Goal: Information Seeking & Learning: Learn about a topic

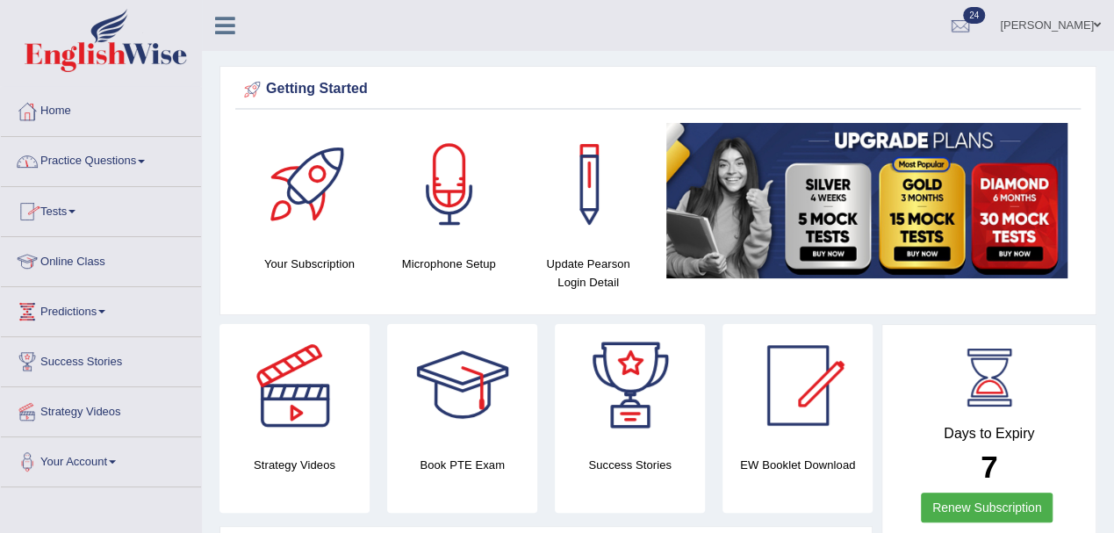
click at [71, 211] on link "Tests" at bounding box center [101, 209] width 200 height 44
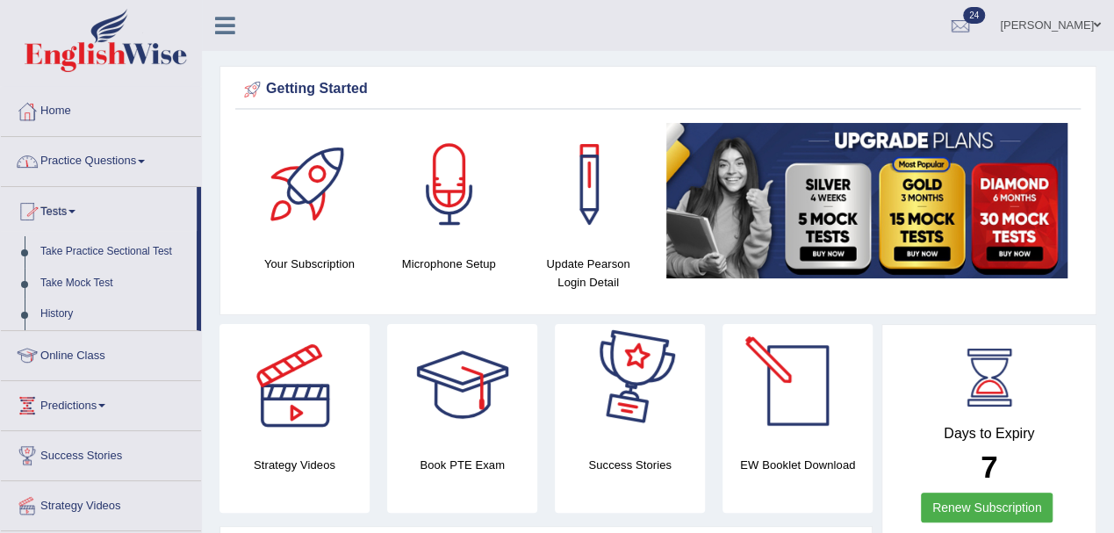
click at [114, 155] on link "Practice Questions" at bounding box center [101, 159] width 200 height 44
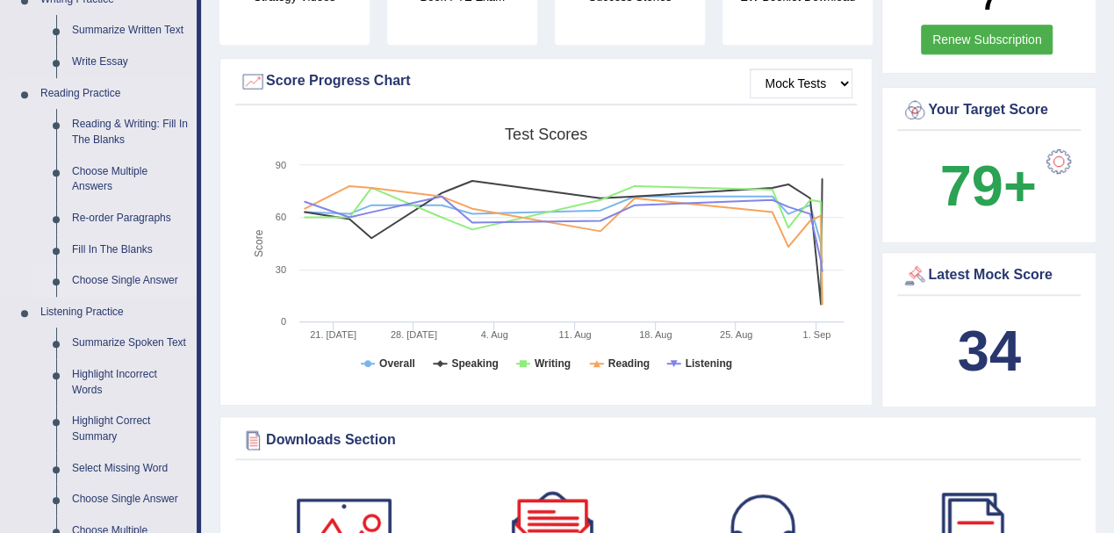
scroll to position [234, 0]
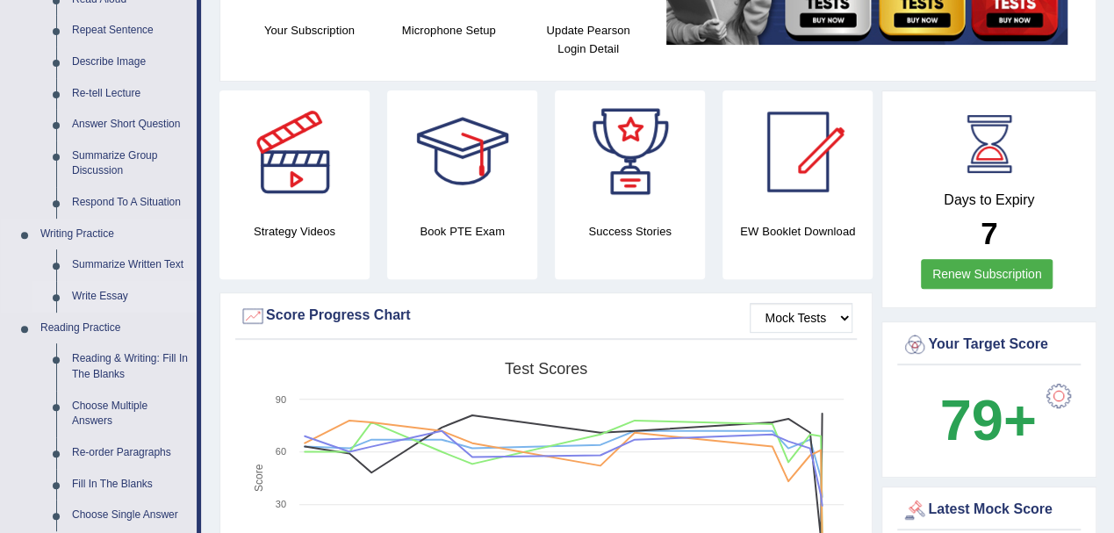
click at [98, 292] on link "Write Essay" at bounding box center [130, 297] width 133 height 32
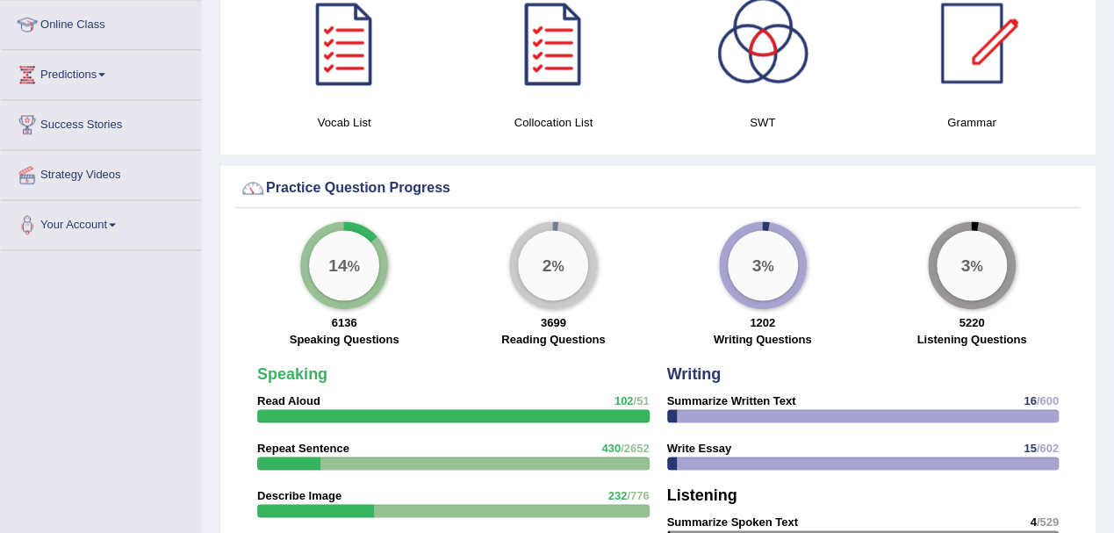
scroll to position [1107, 0]
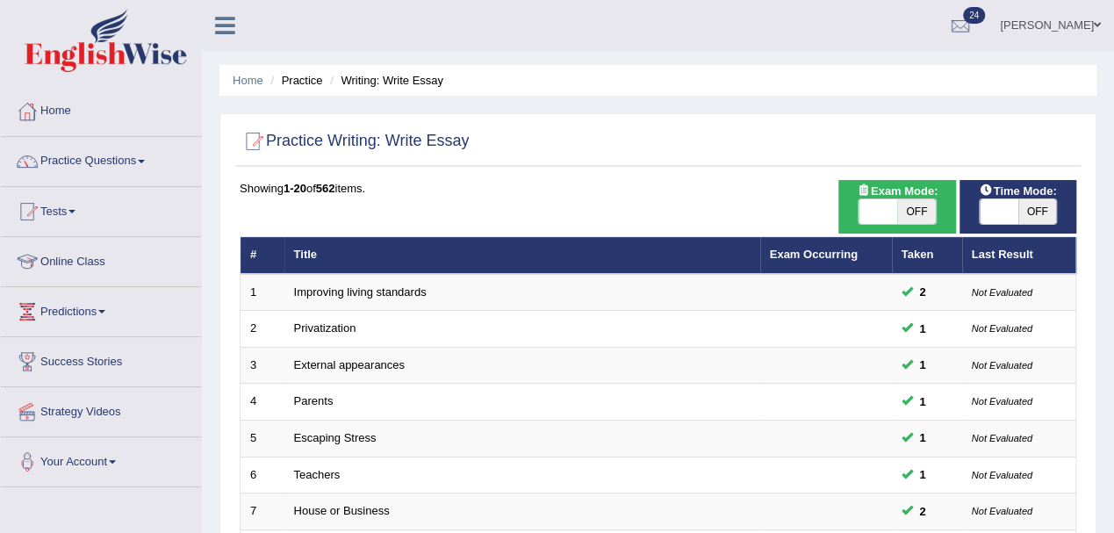
click at [1040, 205] on span "OFF" at bounding box center [1038, 211] width 39 height 25
checkbox input "true"
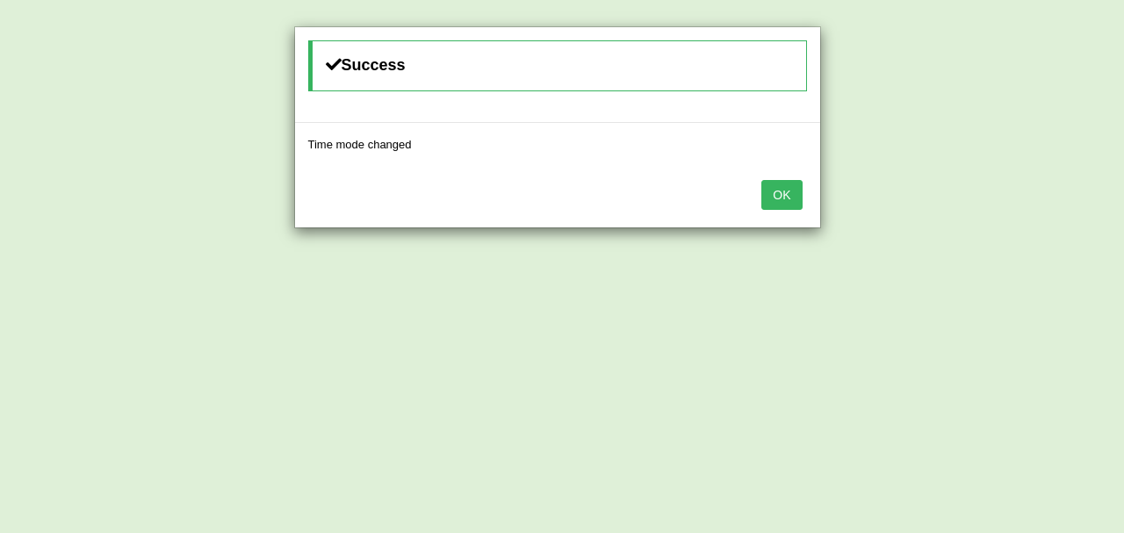
click at [774, 191] on button "OK" at bounding box center [781, 195] width 40 height 30
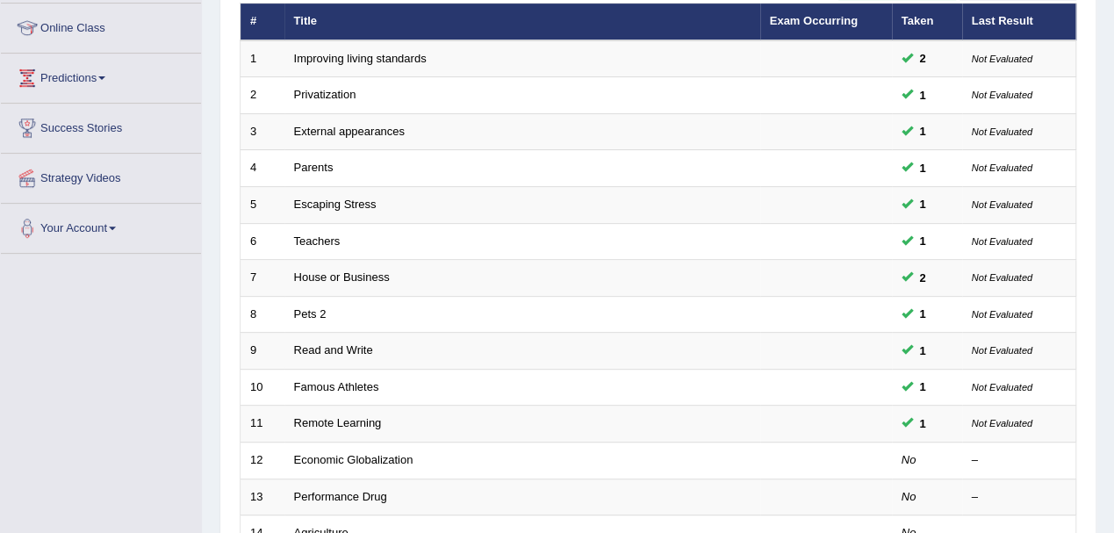
scroll to position [351, 0]
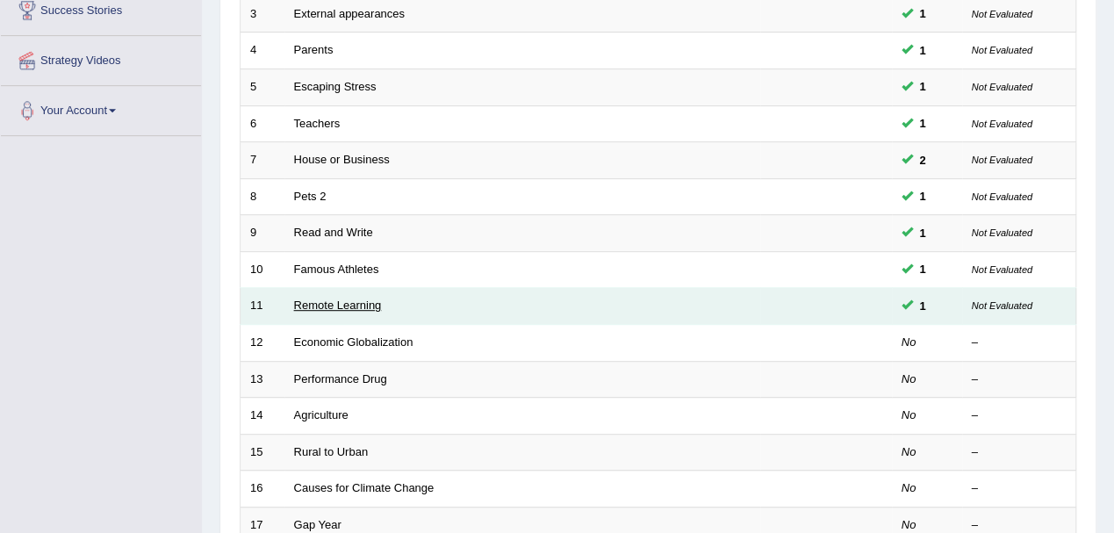
click at [343, 302] on link "Remote Learning" at bounding box center [338, 305] width 88 height 13
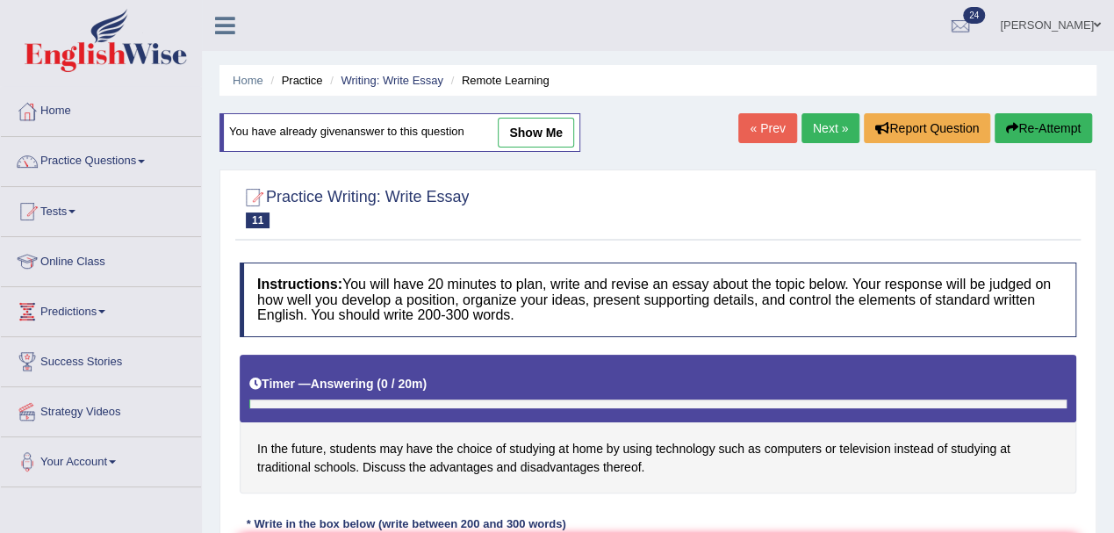
click at [543, 129] on link "show me" at bounding box center [536, 133] width 76 height 30
type textarea "The increasing influence of students studying at home by using technology on ou…"
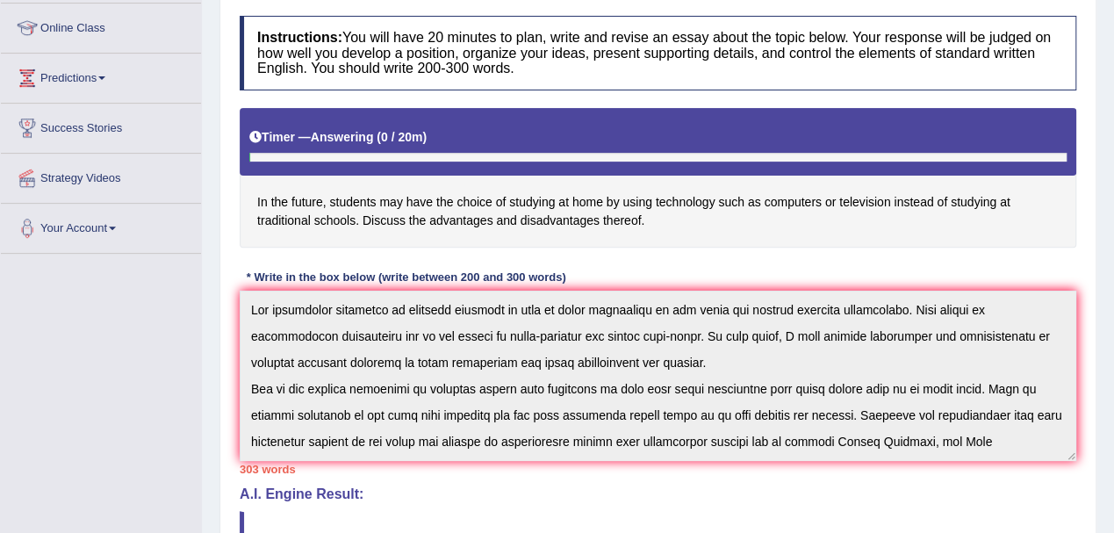
click at [220, 278] on div "Practice Writing: Write Essay 11 Remote Learning Instructions: You will have 20…" at bounding box center [658, 507] width 877 height 1169
drag, startPoint x: 645, startPoint y: 227, endPoint x: 378, endPoint y: 218, distance: 268.0
click at [378, 218] on h4 "In the future, students may have the choice of studying at home by using techno…" at bounding box center [658, 178] width 837 height 140
drag, startPoint x: 605, startPoint y: 218, endPoint x: 465, endPoint y: 199, distance: 140.8
click at [465, 199] on h4 "In the future, students may have the choice of studying at home by using techno…" at bounding box center [658, 178] width 837 height 140
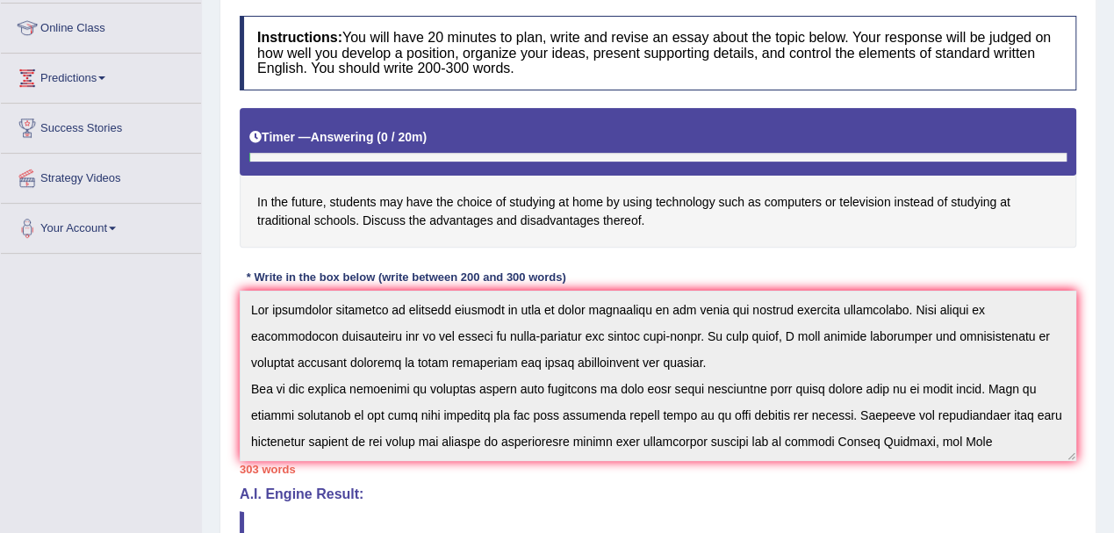
click at [264, 191] on h4 "In the future, students may have the choice of studying at home by using techno…" at bounding box center [658, 178] width 837 height 140
click at [714, 278] on div "Instructions: You will have 20 minutes to plan, write and revise an essay about…" at bounding box center [658, 495] width 846 height 977
click at [488, 464] on div "303 words" at bounding box center [658, 469] width 837 height 17
drag, startPoint x: 259, startPoint y: 195, endPoint x: 399, endPoint y: 227, distance: 143.2
click at [397, 227] on h4 "In the future, students may have the choice of studying at home by using techno…" at bounding box center [658, 178] width 837 height 140
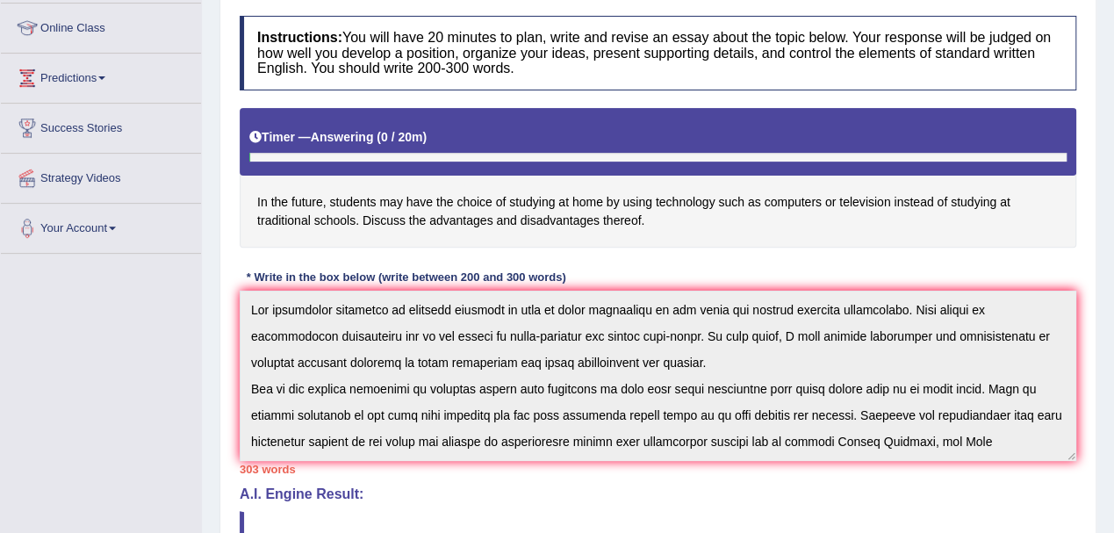
drag, startPoint x: 635, startPoint y: 220, endPoint x: 353, endPoint y: 187, distance: 283.8
click at [366, 187] on h4 "In the future, students may have the choice of studying at home by using techno…" at bounding box center [658, 178] width 837 height 140
drag, startPoint x: 258, startPoint y: 195, endPoint x: 429, endPoint y: 225, distance: 173.8
click at [408, 227] on h4 "In the future, students may have the choice of studying at home by using techno…" at bounding box center [658, 178] width 837 height 140
drag, startPoint x: 602, startPoint y: 218, endPoint x: 278, endPoint y: 178, distance: 326.5
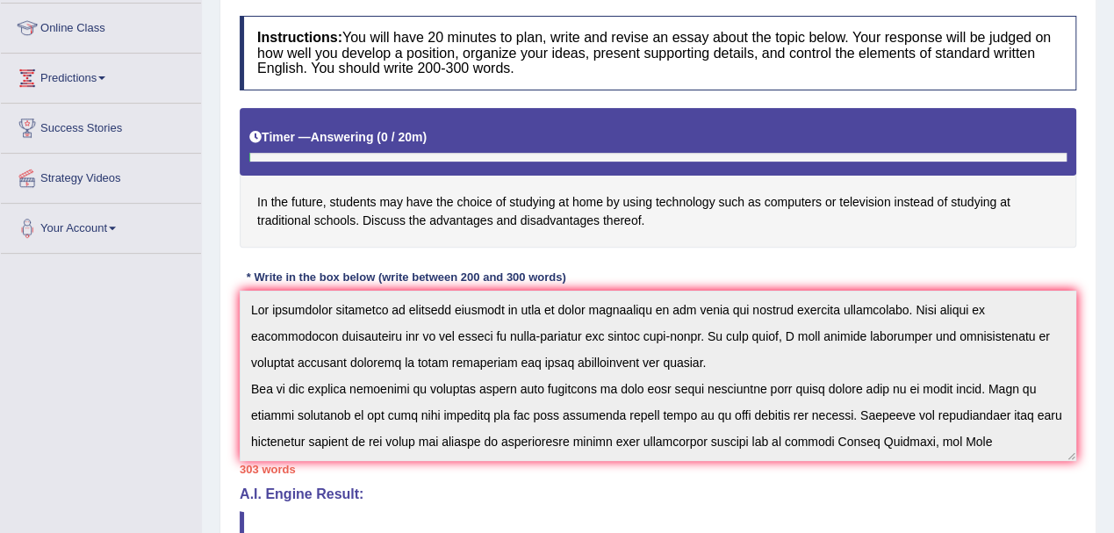
click at [278, 178] on h4 "In the future, students may have the choice of studying at home by using techno…" at bounding box center [658, 178] width 837 height 140
click at [284, 185] on h4 "In the future, students may have the choice of studying at home by using techno…" at bounding box center [658, 178] width 837 height 140
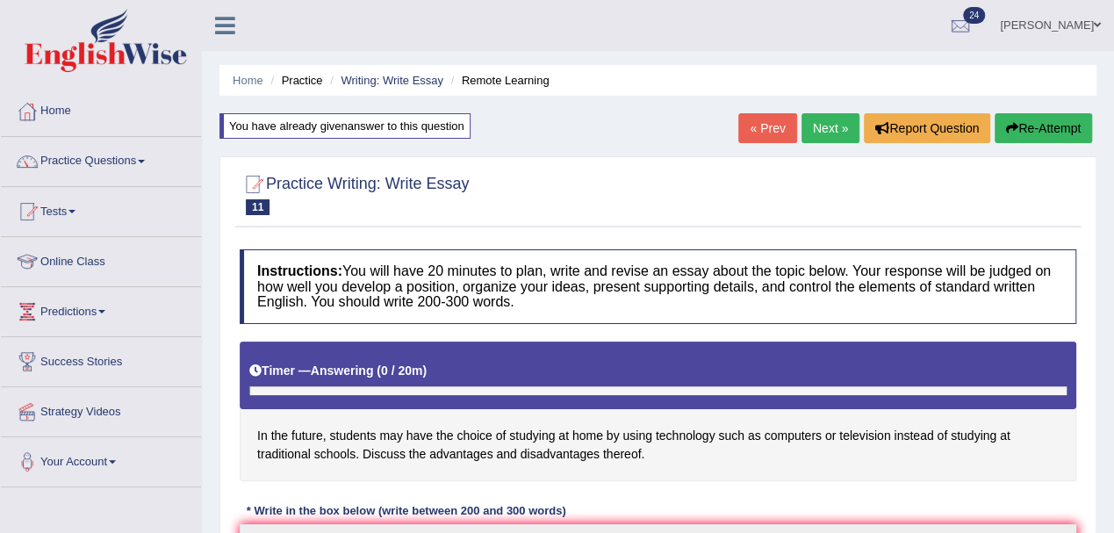
click at [1025, 129] on button "Re-Attempt" at bounding box center [1043, 128] width 97 height 30
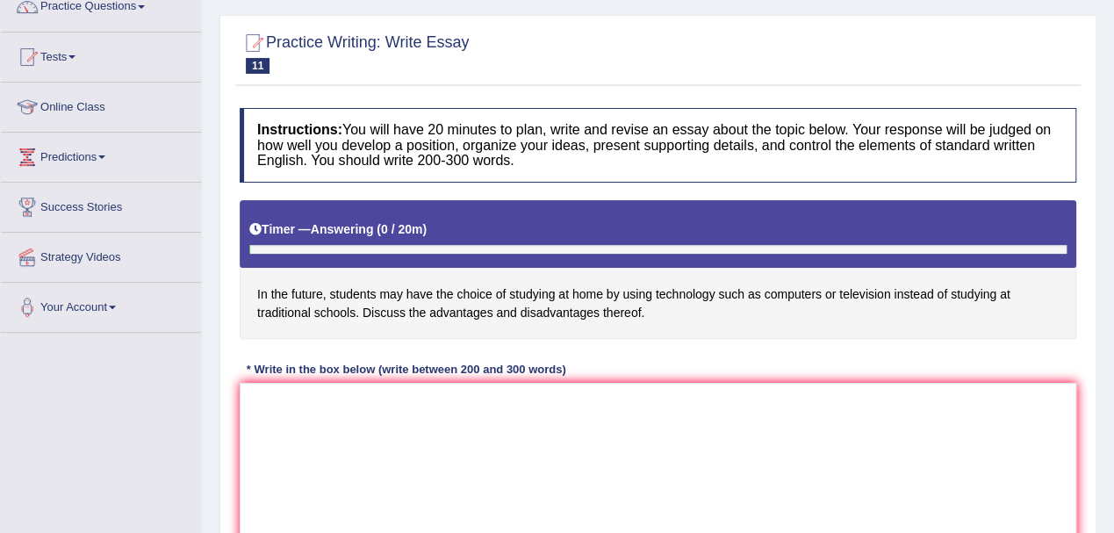
scroll to position [234, 0]
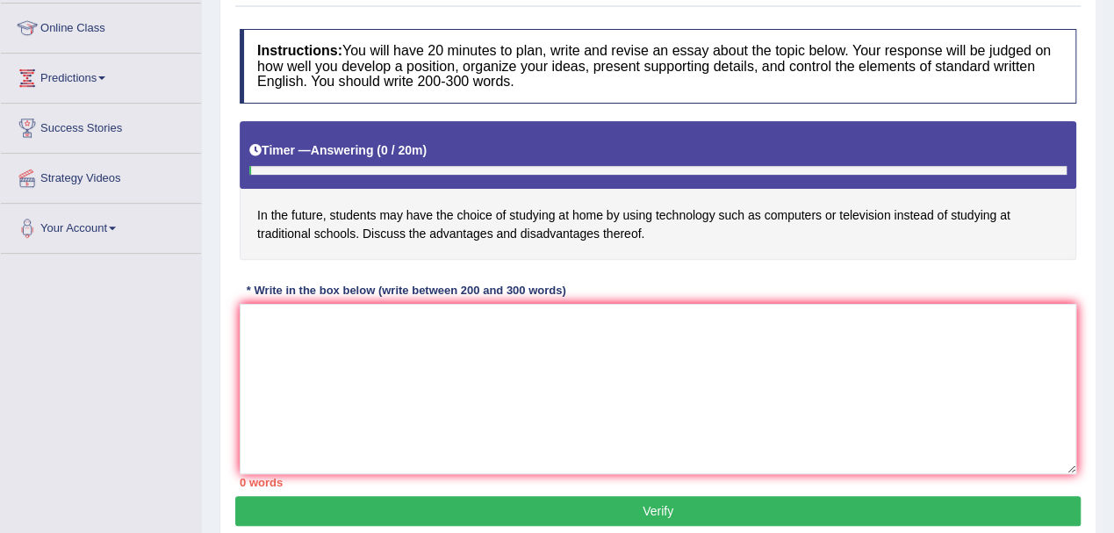
drag, startPoint x: 648, startPoint y: 233, endPoint x: 350, endPoint y: 218, distance: 299.0
click at [355, 218] on h4 "In the future, students may have the choice of studying at home by using techno…" at bounding box center [658, 191] width 837 height 140
drag, startPoint x: 262, startPoint y: 206, endPoint x: 416, endPoint y: 221, distance: 155.4
click at [446, 221] on h4 "In the future, students may have the choice of studying at home by using techno…" at bounding box center [658, 191] width 837 height 140
click at [415, 221] on h4 "In the future, students may have the choice of studying at home by using techno…" at bounding box center [658, 191] width 837 height 140
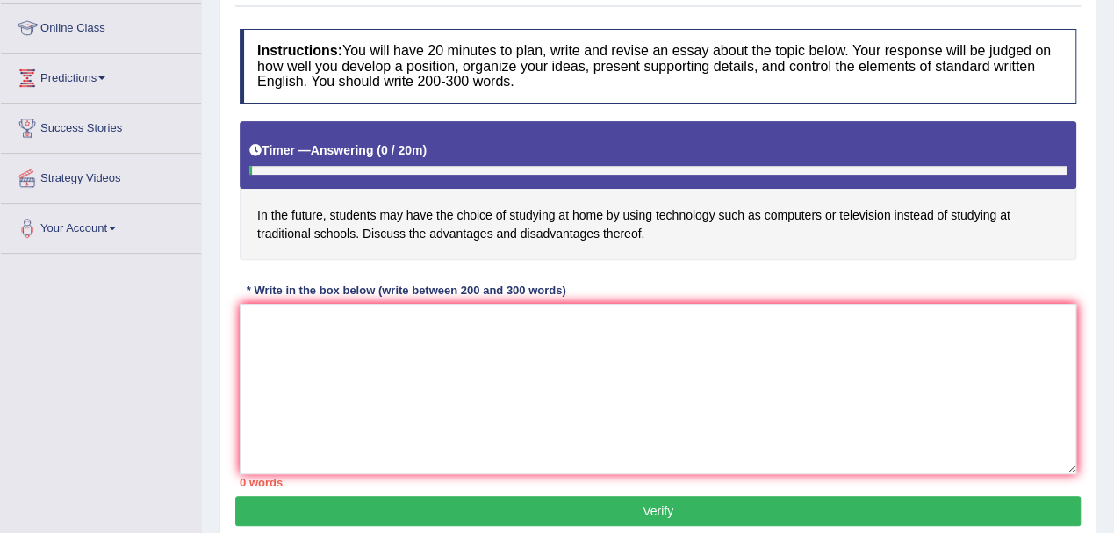
click at [415, 221] on h4 "In the future, students may have the choice of studying at home by using techno…" at bounding box center [658, 191] width 837 height 140
click at [415, 220] on h4 "In the future, students may have the choice of studying at home by using techno…" at bounding box center [658, 191] width 837 height 140
click at [620, 231] on h4 "In the future, students may have the choice of studying at home by using techno…" at bounding box center [658, 191] width 837 height 140
